Goal: Transaction & Acquisition: Purchase product/service

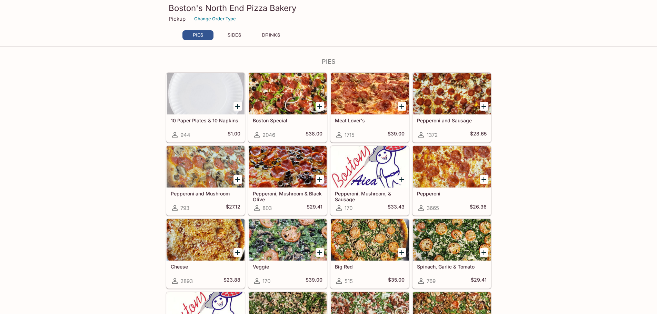
click at [180, 19] on p "Pickup" at bounding box center [177, 19] width 17 height 7
drag, startPoint x: 226, startPoint y: 21, endPoint x: 644, endPoint y: 92, distance: 423.9
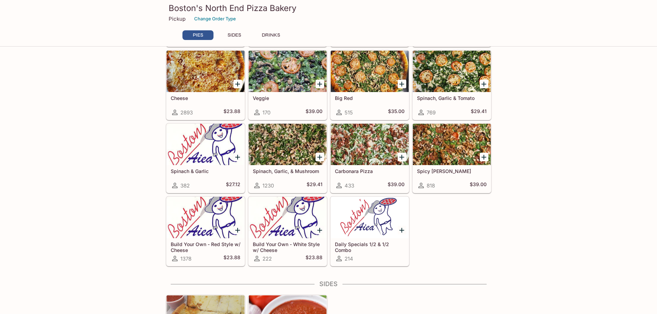
scroll to position [242, 0]
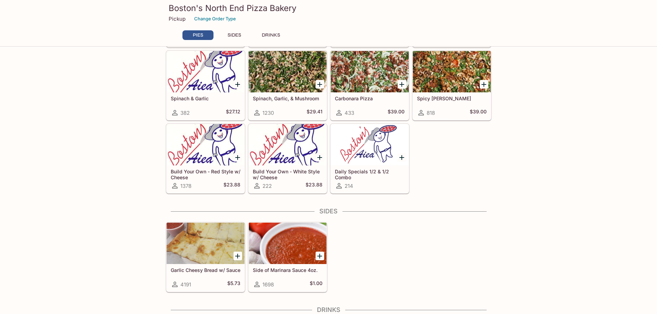
click at [303, 161] on div at bounding box center [288, 144] width 78 height 41
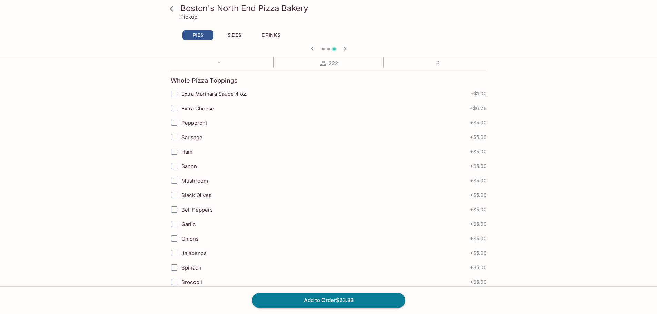
scroll to position [138, 0]
click at [177, 122] on input "Pepperoni" at bounding box center [174, 121] width 14 height 14
checkbox input "true"
drag, startPoint x: 174, startPoint y: 250, endPoint x: 178, endPoint y: 249, distance: 3.9
click at [175, 250] on input "Jalapenos" at bounding box center [174, 251] width 14 height 14
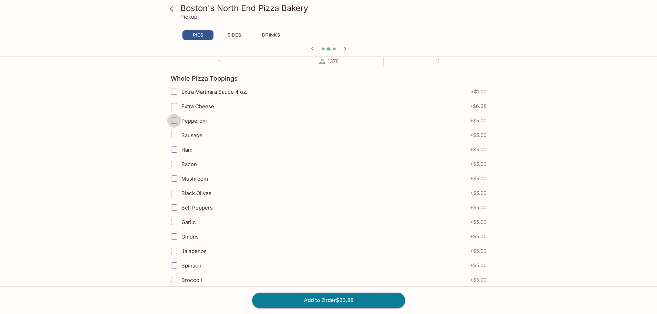
click at [176, 124] on input "Pepperoni" at bounding box center [174, 121] width 14 height 14
checkbox input "true"
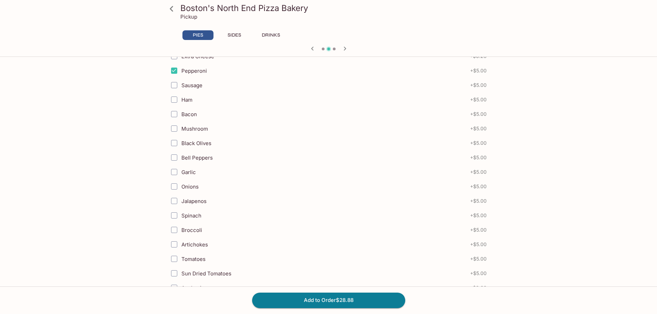
scroll to position [207, 0]
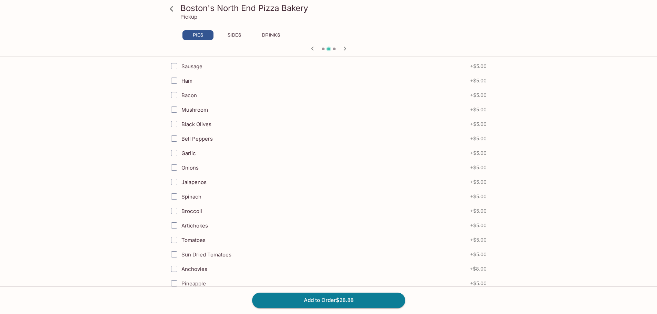
click at [178, 182] on input "Jalapenos" at bounding box center [174, 182] width 14 height 14
checkbox input "true"
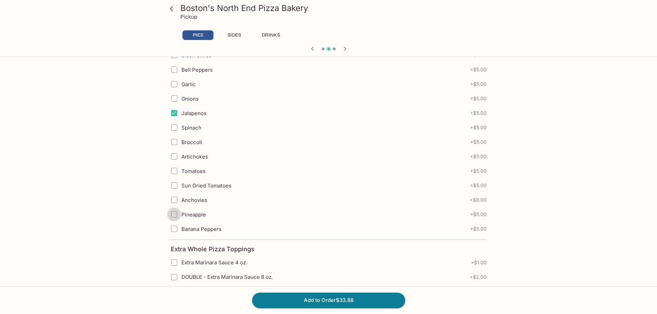
click at [172, 219] on input "Pineapple" at bounding box center [174, 215] width 14 height 14
checkbox input "true"
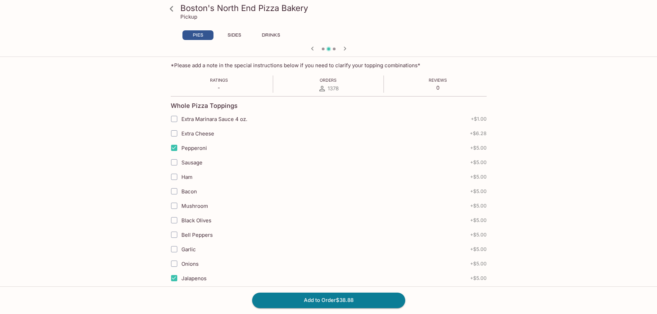
scroll to position [104, 0]
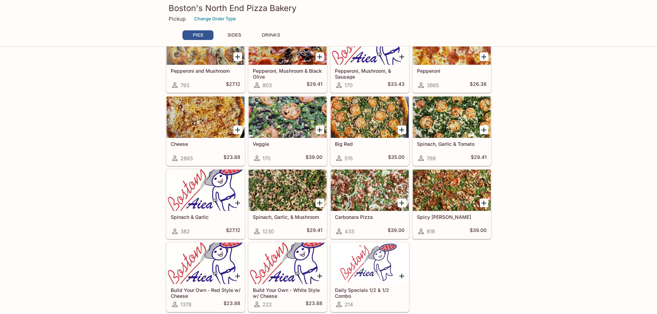
scroll to position [138, 0]
